Goal: Task Accomplishment & Management: Manage account settings

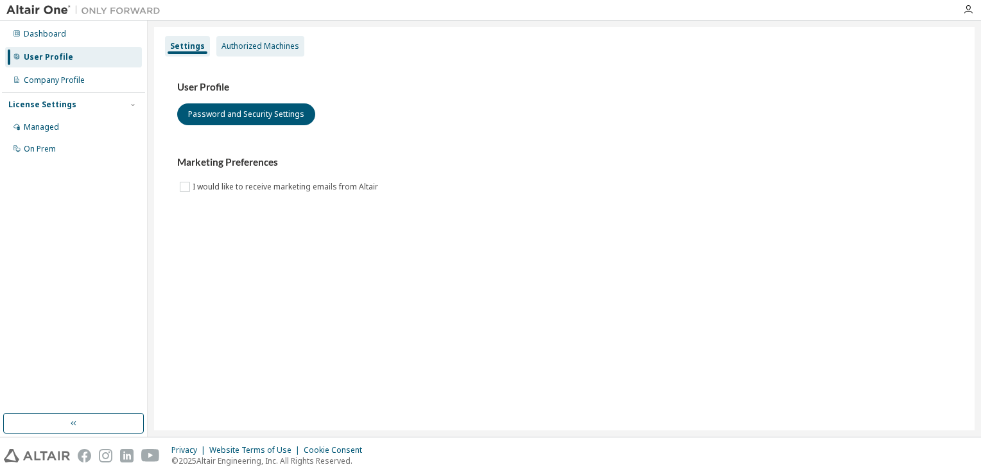
click at [258, 53] on div "Authorized Machines" at bounding box center [260, 46] width 88 height 21
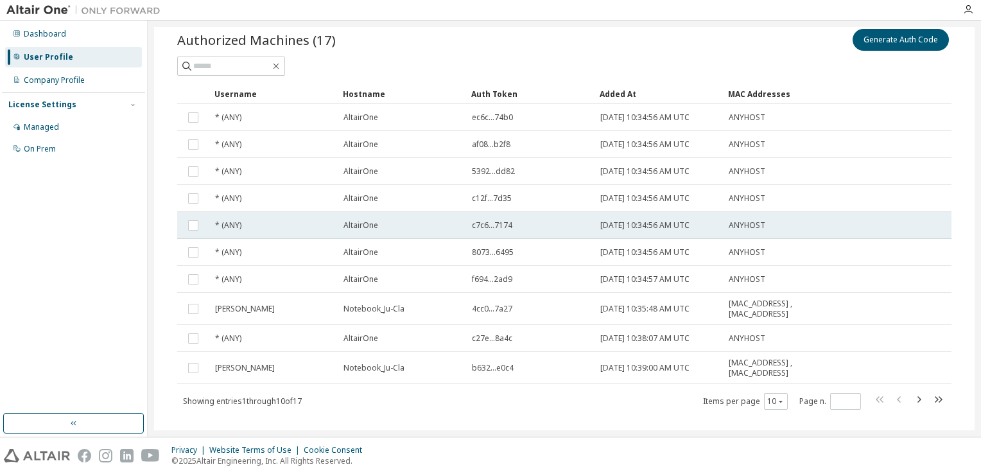
scroll to position [64, 0]
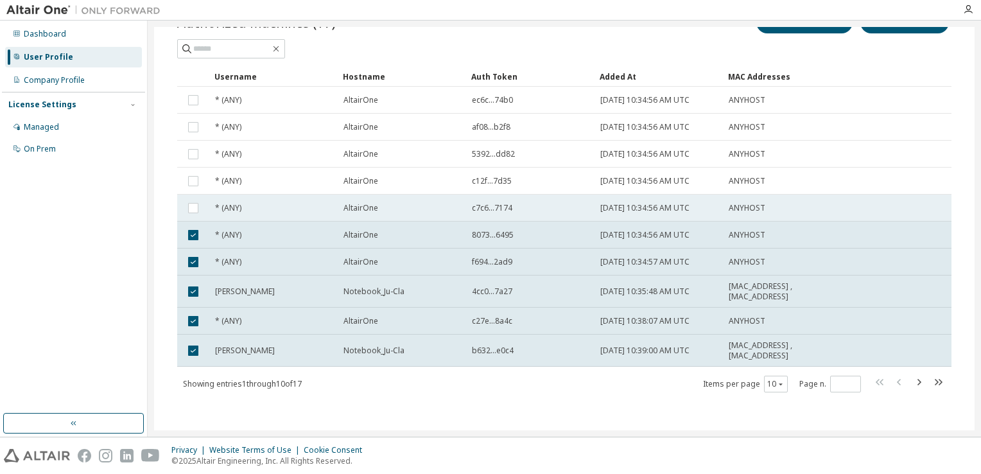
click at [190, 219] on td at bounding box center [193, 208] width 32 height 27
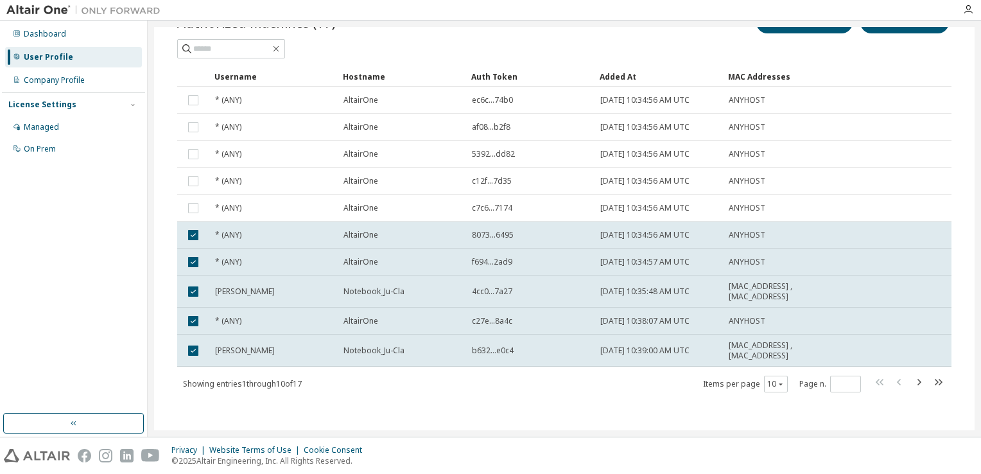
click at [204, 186] on td at bounding box center [193, 181] width 32 height 27
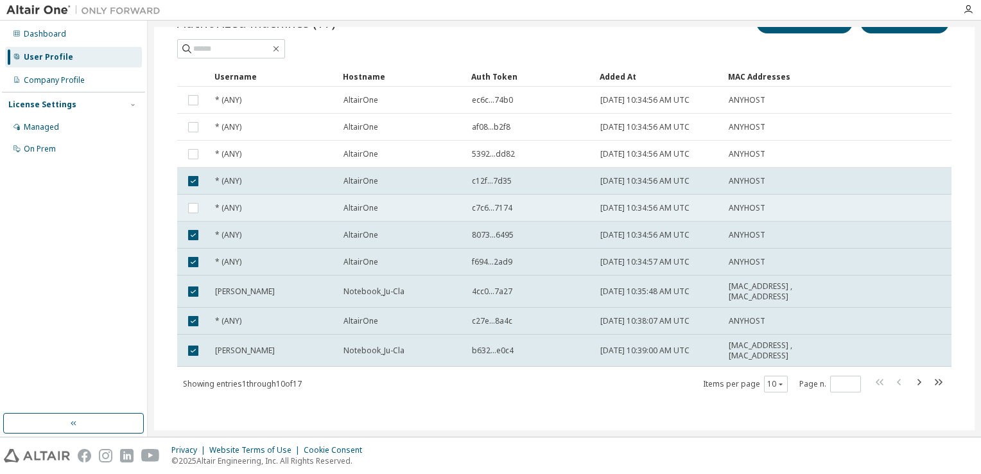
click at [212, 208] on td "* (ANY)" at bounding box center [273, 208] width 128 height 27
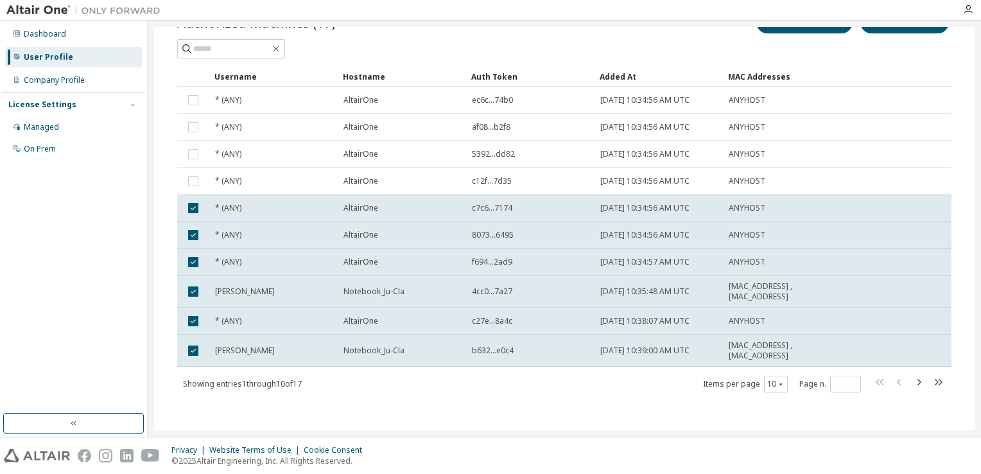
click at [191, 198] on td at bounding box center [193, 208] width 32 height 27
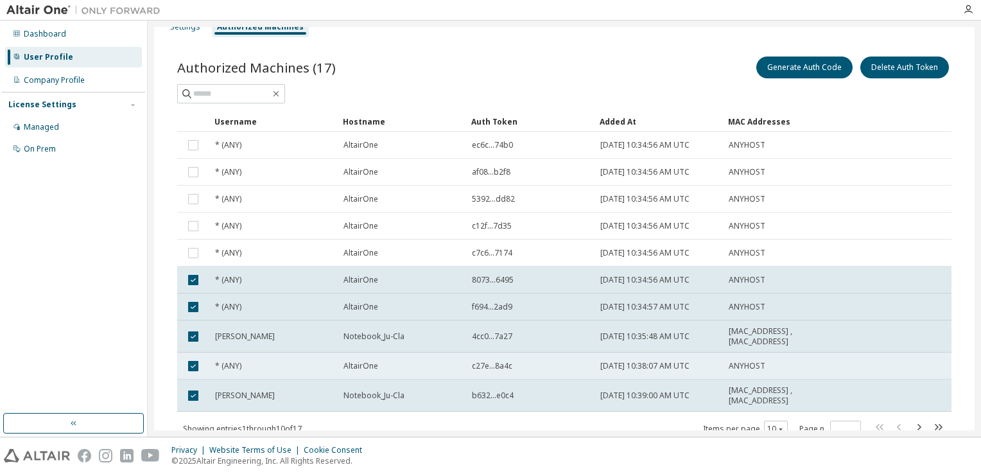
scroll to position [0, 0]
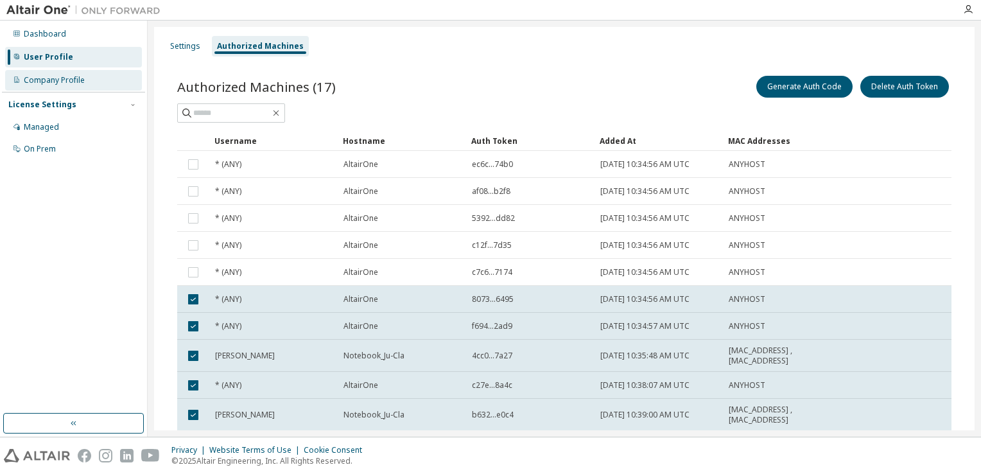
click at [43, 86] on div "Company Profile" at bounding box center [73, 80] width 137 height 21
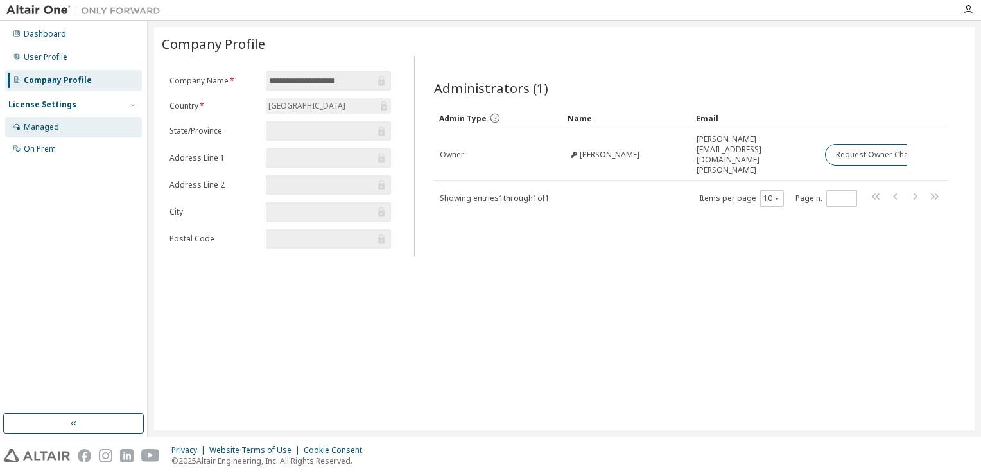
click at [42, 122] on div "Managed" at bounding box center [41, 127] width 35 height 10
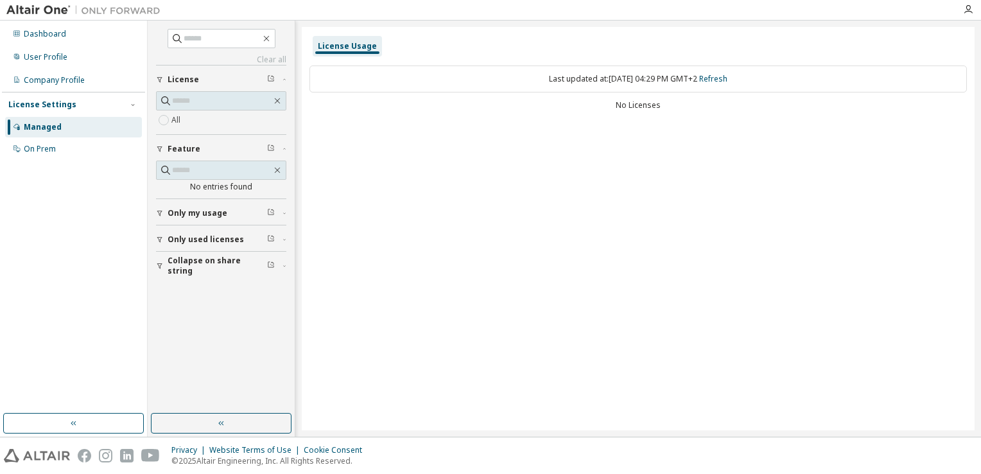
click at [211, 214] on span "Only my usage" at bounding box center [198, 213] width 60 height 10
click at [203, 279] on span "Only used licenses" at bounding box center [206, 277] width 76 height 10
click at [187, 338] on span "Collapse on share string" at bounding box center [218, 340] width 100 height 21
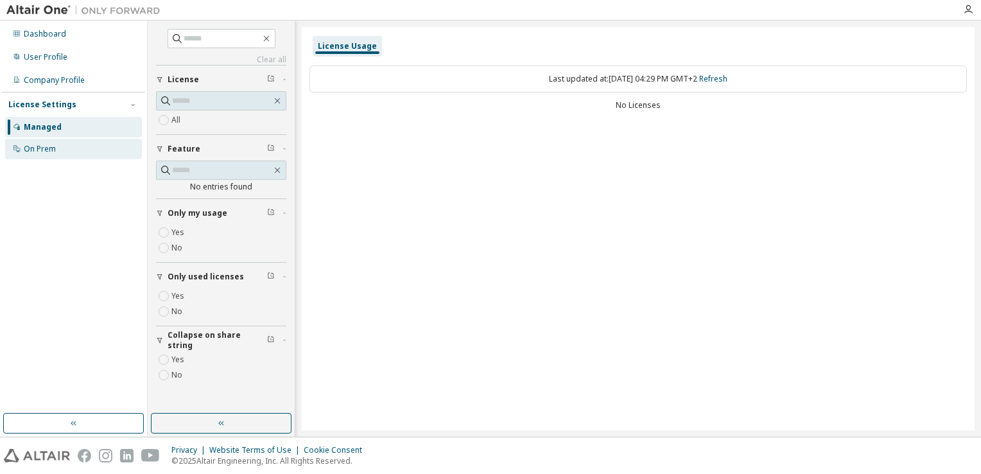
click at [38, 155] on div "On Prem" at bounding box center [73, 149] width 137 height 21
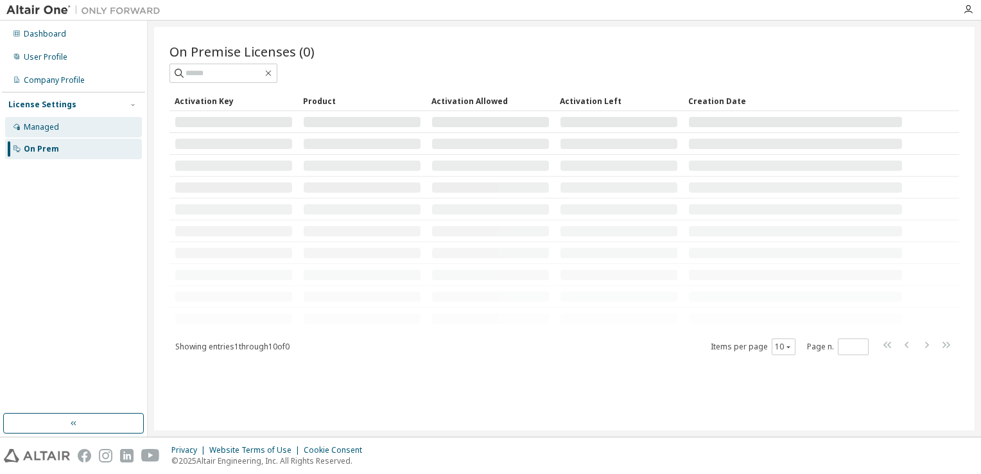
click at [74, 136] on div "Managed" at bounding box center [73, 127] width 137 height 21
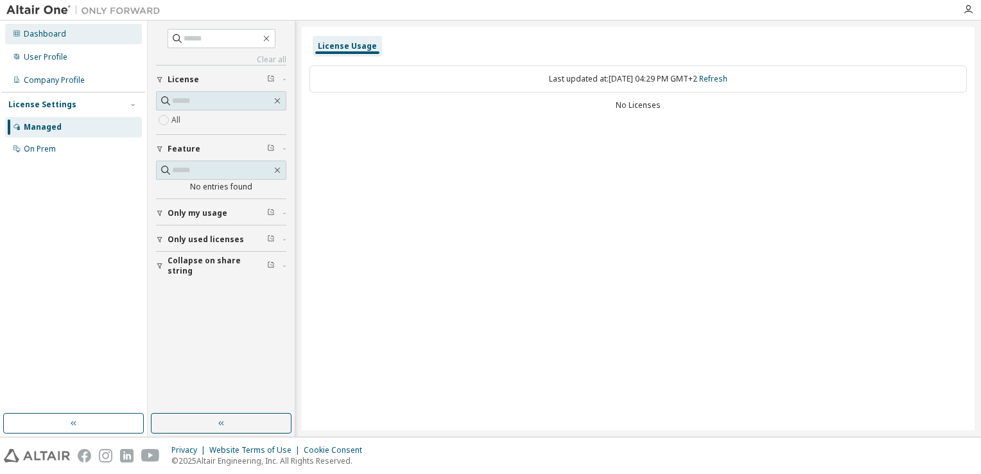
click at [51, 31] on div "Dashboard" at bounding box center [45, 34] width 42 height 10
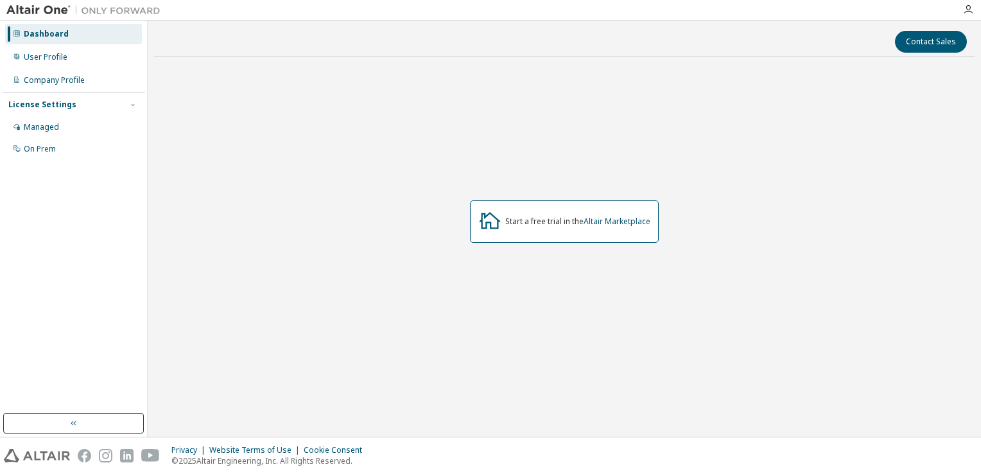
click at [973, 6] on div at bounding box center [968, 9] width 26 height 10
click at [968, 14] on icon "button" at bounding box center [968, 9] width 10 height 10
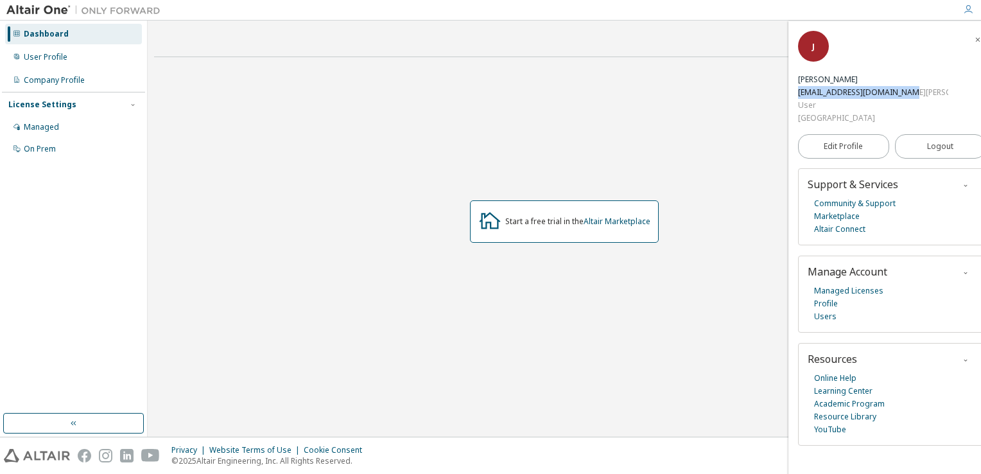
drag, startPoint x: 941, startPoint y: 50, endPoint x: 837, endPoint y: 48, distance: 104.0
click at [837, 48] on div "J Julia Mello s335260@studenti.polito.it User POLITECNICO di TORINO" at bounding box center [891, 78] width 187 height 94
copy div "s335260@studenti.polito.it"
click at [864, 284] on link "Managed Licenses" at bounding box center [848, 290] width 69 height 13
